Goal: Task Accomplishment & Management: Manage account settings

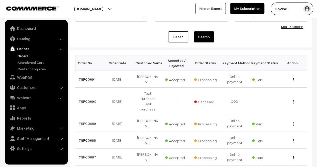
scroll to position [61, 0]
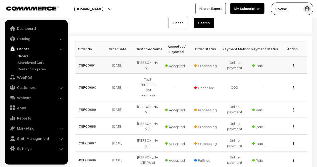
click at [294, 66] on img "button" at bounding box center [293, 65] width 1 height 3
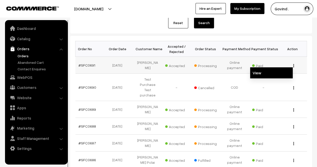
click at [257, 71] on link "View" at bounding box center [271, 72] width 43 height 11
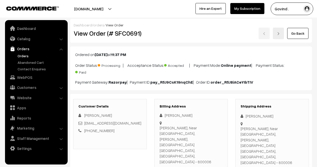
scroll to position [70, 0]
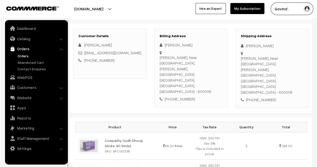
drag, startPoint x: 246, startPoint y: 45, endPoint x: 292, endPoint y: 46, distance: 46.6
click at [292, 46] on div "[PERSON_NAME]" at bounding box center [272, 46] width 63 height 6
copy div "[PERSON_NAME]"
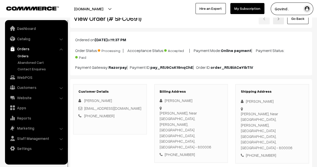
scroll to position [0, 0]
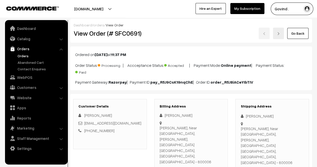
click at [302, 36] on link "Go Back" at bounding box center [297, 33] width 21 height 11
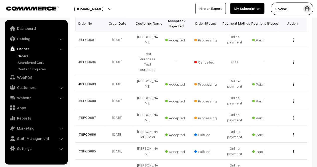
scroll to position [91, 0]
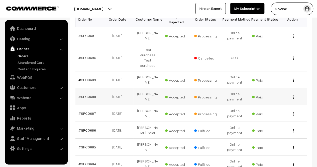
click at [293, 95] on img "button" at bounding box center [293, 96] width 1 height 3
click at [264, 99] on link "View" at bounding box center [271, 104] width 43 height 11
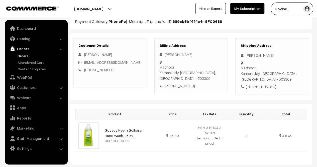
scroll to position [61, 0]
drag, startPoint x: 246, startPoint y: 54, endPoint x: 281, endPoint y: 53, distance: 35.1
click at [281, 53] on div "[PERSON_NAME]" at bounding box center [272, 55] width 63 height 6
click at [259, 84] on div "+91 9182604153" at bounding box center [272, 87] width 63 height 6
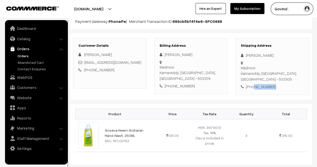
copy div "9182604153"
drag, startPoint x: 245, startPoint y: 55, endPoint x: 288, endPoint y: 56, distance: 42.9
click at [288, 56] on div "GARIPALLI RAJESH KUMAR" at bounding box center [272, 55] width 63 height 6
copy div "GARIPALLI RAJESH KUMAR"
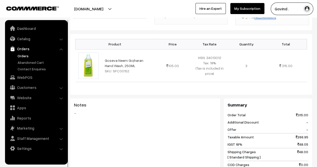
scroll to position [125, 0]
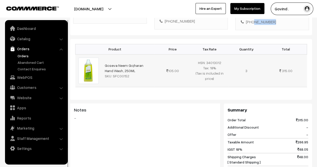
drag, startPoint x: 125, startPoint y: 64, endPoint x: 102, endPoint y: 60, distance: 23.1
click at [102, 60] on td "Goseva Neem Gojharan Hand Wash, 250ML SKU: SFC00152" at bounding box center [128, 70] width 53 height 33
copy link "Goseva Neem Gojharan Hand Wash, 250ML"
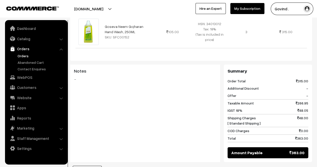
scroll to position [0, 0]
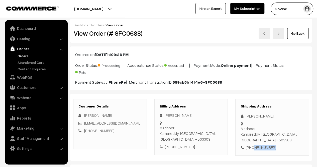
click at [301, 36] on link "Go Back" at bounding box center [297, 33] width 21 height 11
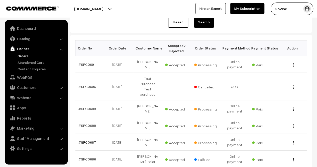
scroll to position [64, 0]
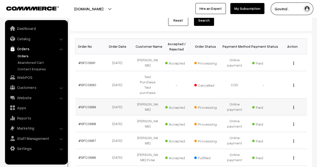
click at [293, 104] on div "View" at bounding box center [292, 106] width 23 height 5
click at [294, 106] on img "button" at bounding box center [293, 107] width 1 height 3
click at [266, 109] on link "View" at bounding box center [271, 114] width 43 height 11
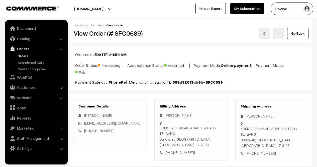
scroll to position [30, 0]
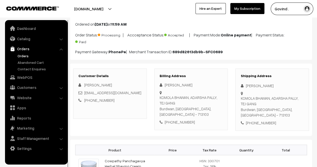
click at [258, 120] on div "[PHONE_NUMBER]" at bounding box center [272, 123] width 63 height 6
copy div "9953911904"
drag, startPoint x: 255, startPoint y: 110, endPoint x: 241, endPoint y: 98, distance: 18.3
click at [241, 98] on div "KOMOLA BHAWAN, ADARSHA PALLY, TEJ GANG Burdwan, West Bengal, India - 713103" at bounding box center [272, 106] width 63 height 23
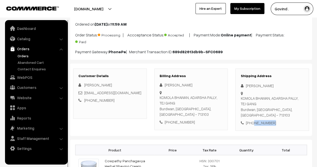
copy div "KOMOLA BHAWAN, ADARSHA PALLY, TEJ GANG Burdwan"
click at [291, 110] on div "KOMOLA BHAWAN, ADARSHA PALLY, TEJ GANG Burdwan, West Bengal, India - 713103" at bounding box center [272, 106] width 63 height 23
copy div "713103"
click at [283, 125] on div "Customer Details GAUTAM Roy myselfgautamroy@gmail.com +91 9953911904 Billing Ad…" at bounding box center [191, 99] width 242 height 72
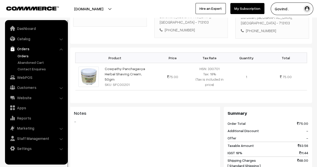
scroll to position [134, 0]
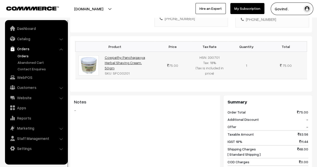
drag, startPoint x: 138, startPoint y: 59, endPoint x: 105, endPoint y: 51, distance: 34.5
click at [105, 52] on td "Cowpathy Panchagavya Herbal Shaving Cream, 50gm SKU: SFC00201" at bounding box center [128, 65] width 53 height 27
copy link "Cowpathy Panchagavya Herbal Shaving Cream, 50gm"
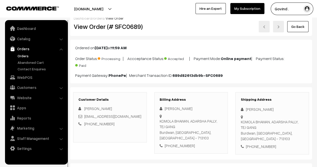
scroll to position [0, 0]
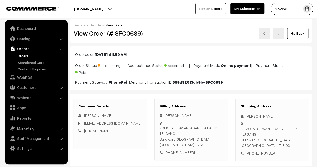
click at [302, 35] on link "Go Back" at bounding box center [297, 33] width 21 height 11
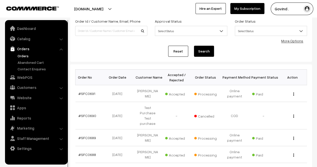
scroll to position [36, 0]
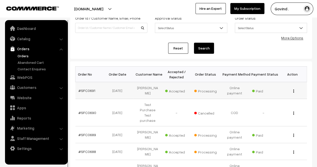
click at [293, 90] on img "button" at bounding box center [293, 90] width 1 height 3
click at [265, 101] on link "View" at bounding box center [271, 98] width 43 height 11
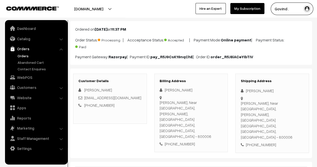
scroll to position [31, 0]
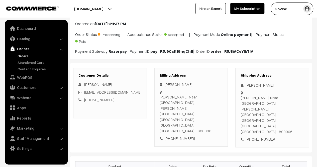
drag, startPoint x: 247, startPoint y: 84, endPoint x: 278, endPoint y: 81, distance: 31.7
click at [278, 82] on div "[PERSON_NAME]" at bounding box center [272, 85] width 63 height 6
copy div "[PERSON_NAME]"
click at [259, 136] on div "[PHONE_NUMBER]" at bounding box center [272, 139] width 63 height 6
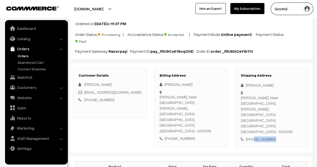
copy div "8540008420"
drag, startPoint x: 249, startPoint y: 110, endPoint x: 241, endPoint y: 96, distance: 15.1
click at [241, 96] on div "[PERSON_NAME], Near [GEOGRAPHIC_DATA], [PERSON_NAME], [GEOGRAPHIC_DATA] [GEOGRA…" at bounding box center [272, 115] width 63 height 40
copy div "[PERSON_NAME], Near [GEOGRAPHIC_DATA], [PERSON_NAME], [GEOGRAPHIC_DATA] [GEOGRA…"
click at [278, 109] on div "[PERSON_NAME], Near [GEOGRAPHIC_DATA], [PERSON_NAME], [GEOGRAPHIC_DATA] [GEOGRA…" at bounding box center [272, 115] width 63 height 40
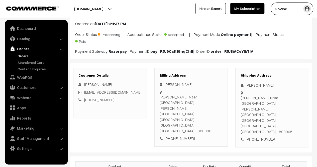
click at [278, 109] on div "[PERSON_NAME], Near [GEOGRAPHIC_DATA], [PERSON_NAME], [GEOGRAPHIC_DATA] [GEOGRA…" at bounding box center [272, 115] width 63 height 40
copy div "800006"
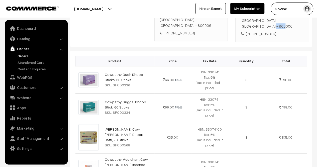
scroll to position [15, 0]
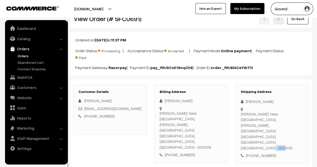
click at [302, 20] on link "Go Back" at bounding box center [297, 18] width 21 height 11
